Goal: Task Accomplishment & Management: Manage account settings

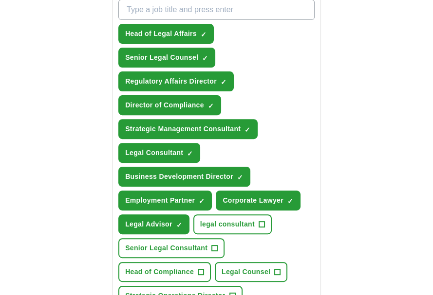
scroll to position [389, 0]
click at [260, 221] on span "+" at bounding box center [261, 225] width 6 height 8
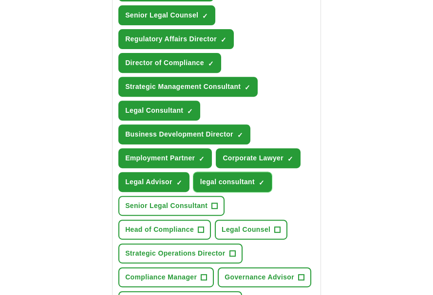
scroll to position [437, 0]
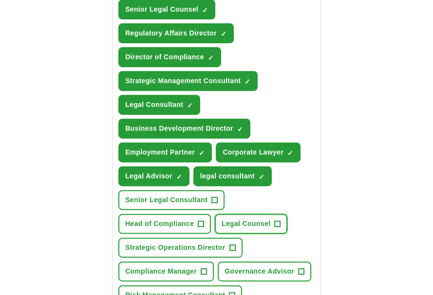
click at [279, 214] on button "Legal Counsel +" at bounding box center [251, 224] width 72 height 20
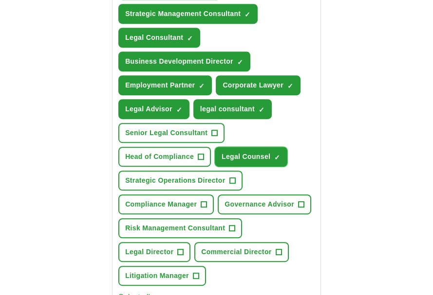
scroll to position [505, 0]
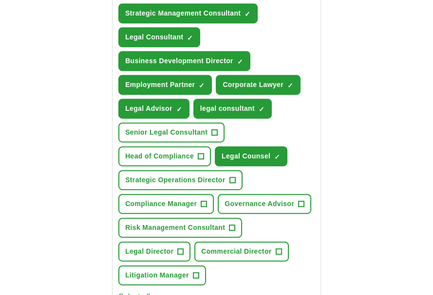
click at [180, 248] on span "+" at bounding box center [181, 252] width 6 height 8
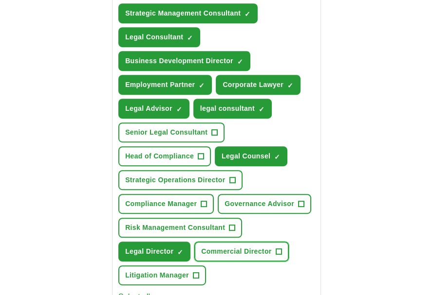
click at [272, 242] on button "Commercial Director +" at bounding box center [241, 252] width 94 height 20
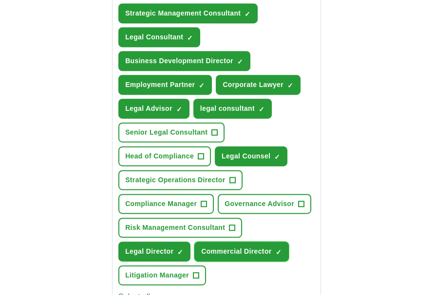
click at [193, 266] on button "Litigation Manager +" at bounding box center [162, 276] width 88 height 20
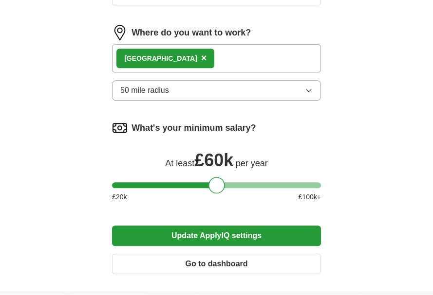
scroll to position [847, 0]
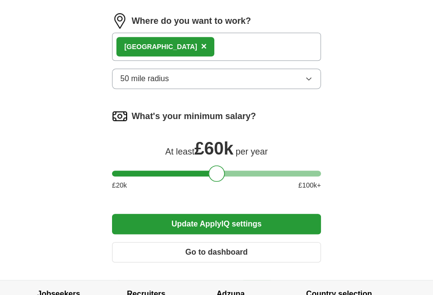
click at [273, 214] on button "Update ApplyIQ settings" at bounding box center [216, 224] width 209 height 20
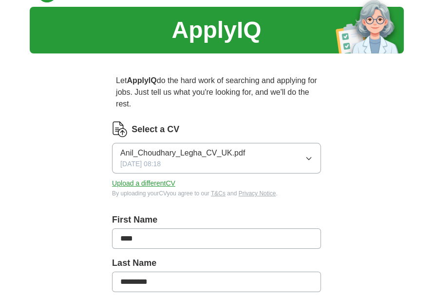
scroll to position [0, 0]
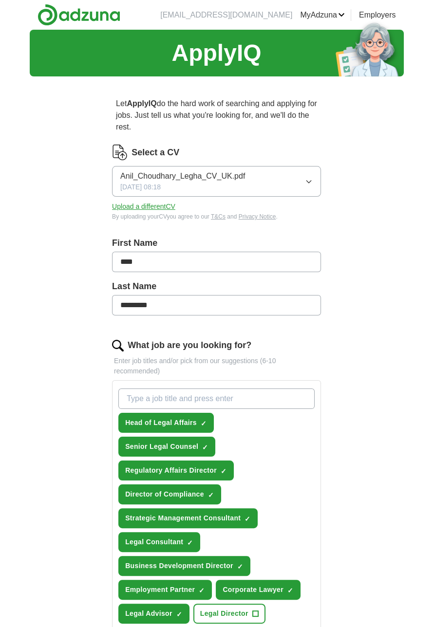
click at [321, 9] on link "MyAdzuna" at bounding box center [322, 15] width 45 height 12
click at [0, 0] on link "Alerts" at bounding box center [0, 0] width 0 height 0
